Goal: Navigation & Orientation: Find specific page/section

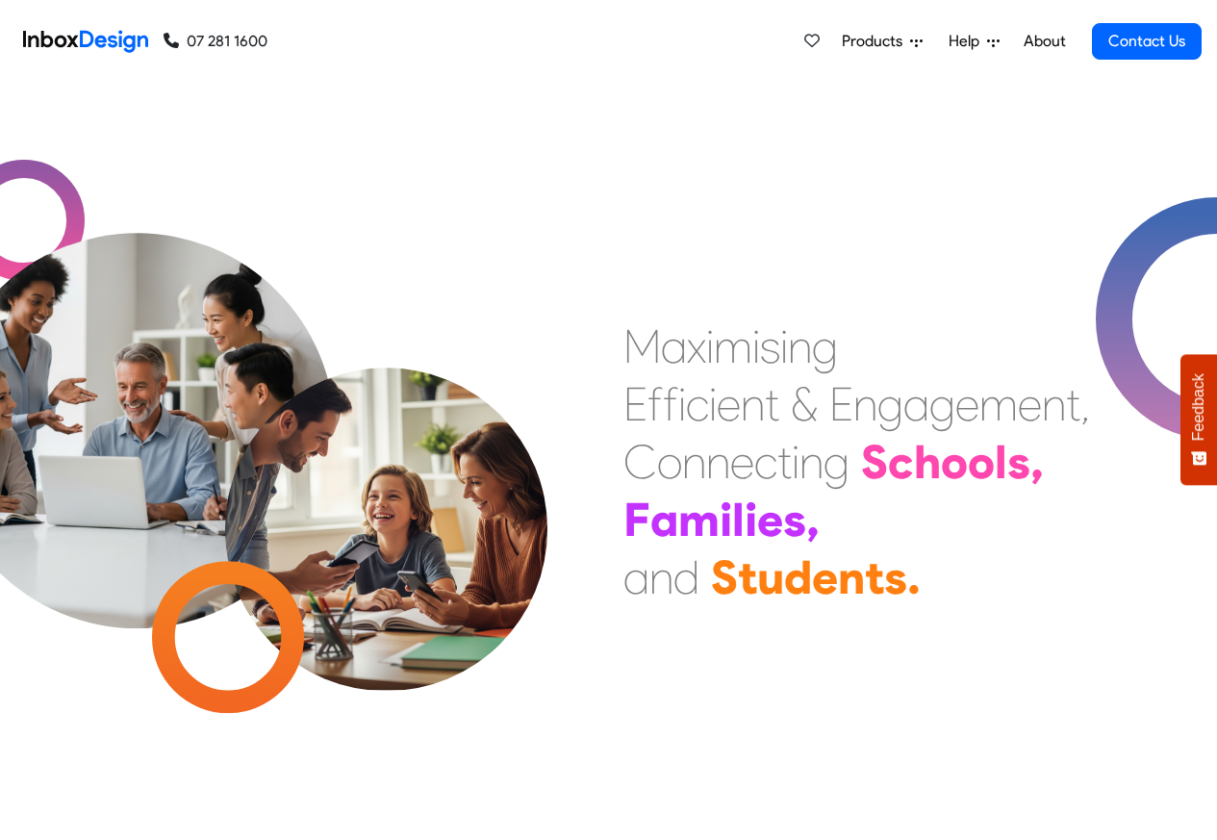
click at [1045, 41] on link "About" at bounding box center [1044, 41] width 53 height 38
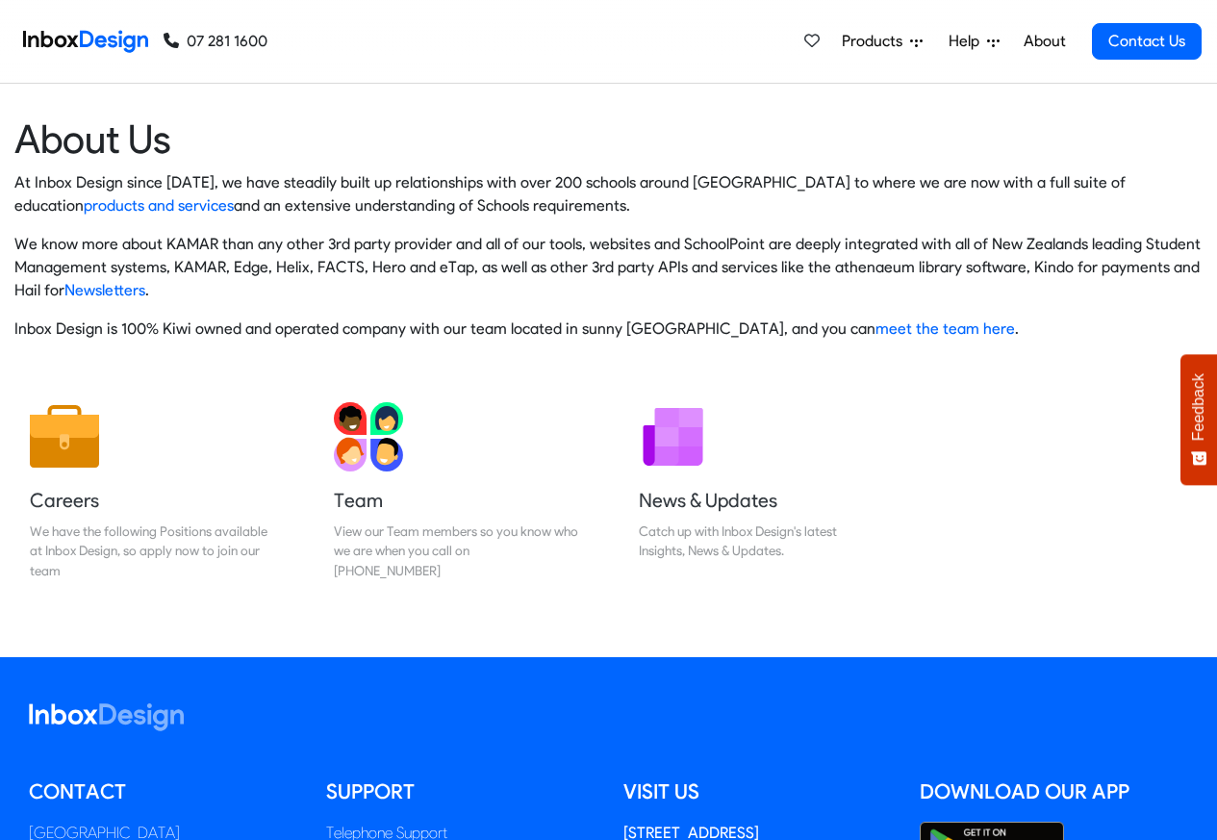
click at [899, 41] on span "Products" at bounding box center [876, 41] width 68 height 23
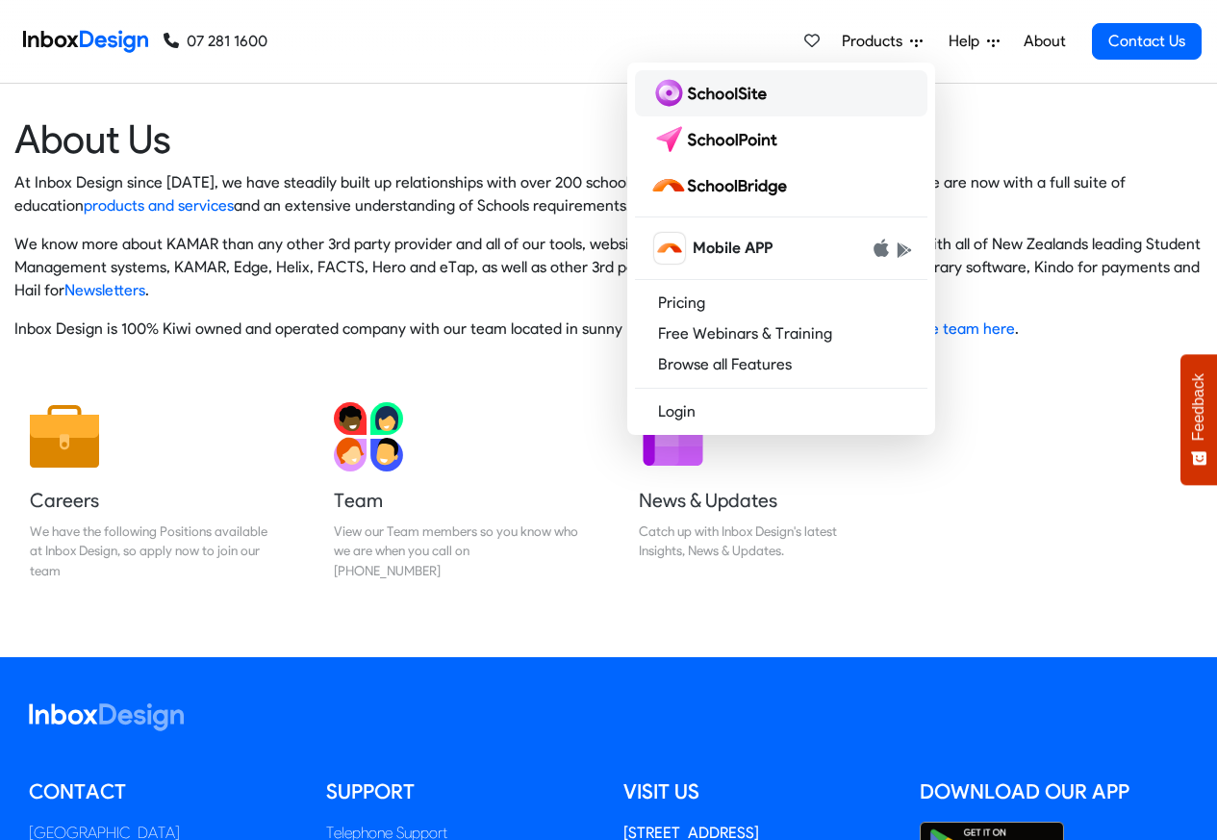
click at [724, 94] on img at bounding box center [712, 93] width 124 height 31
